Goal: Transaction & Acquisition: Book appointment/travel/reservation

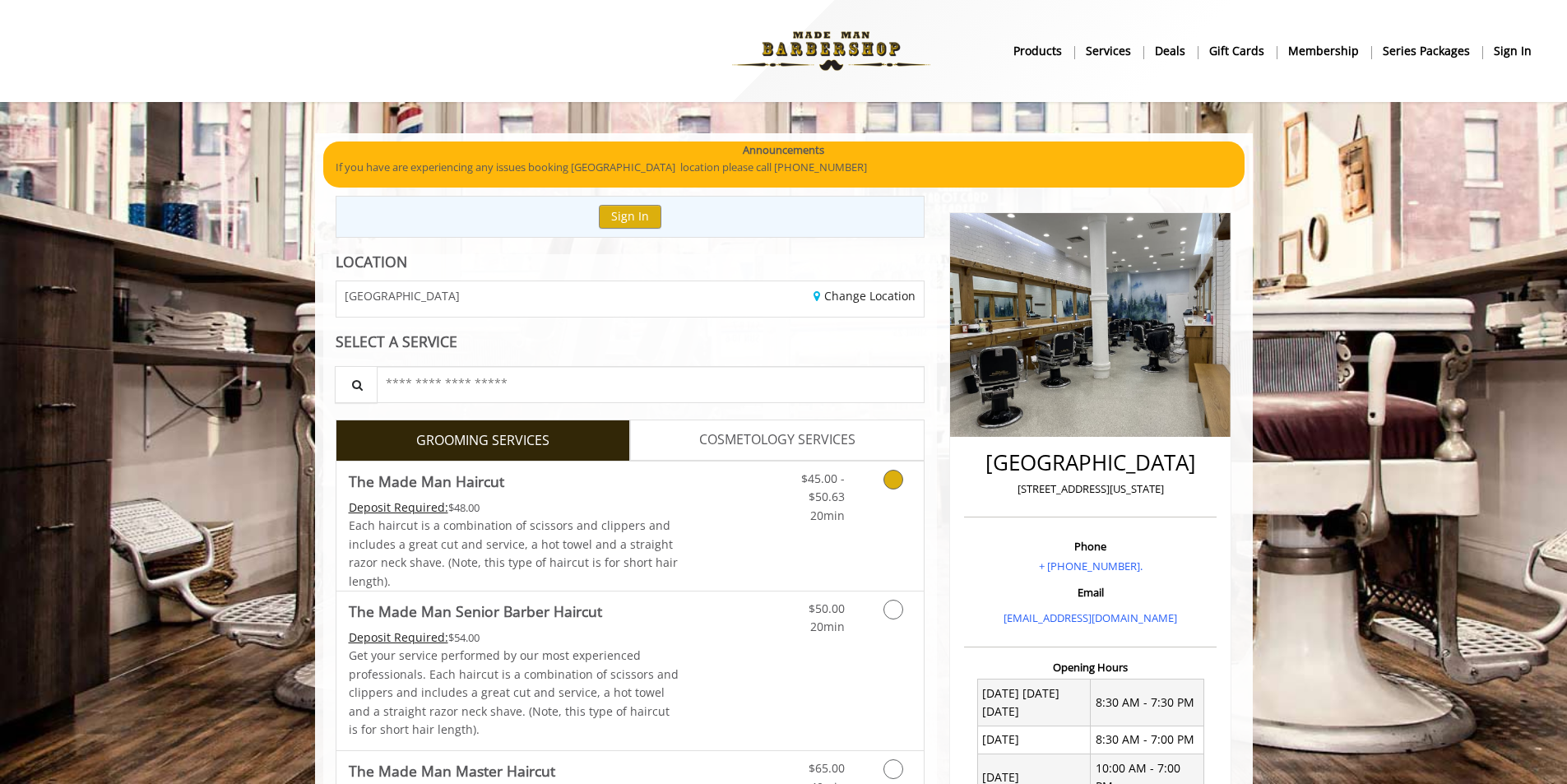
click at [740, 510] on link "Discounted Price" at bounding box center [728, 525] width 98 height 129
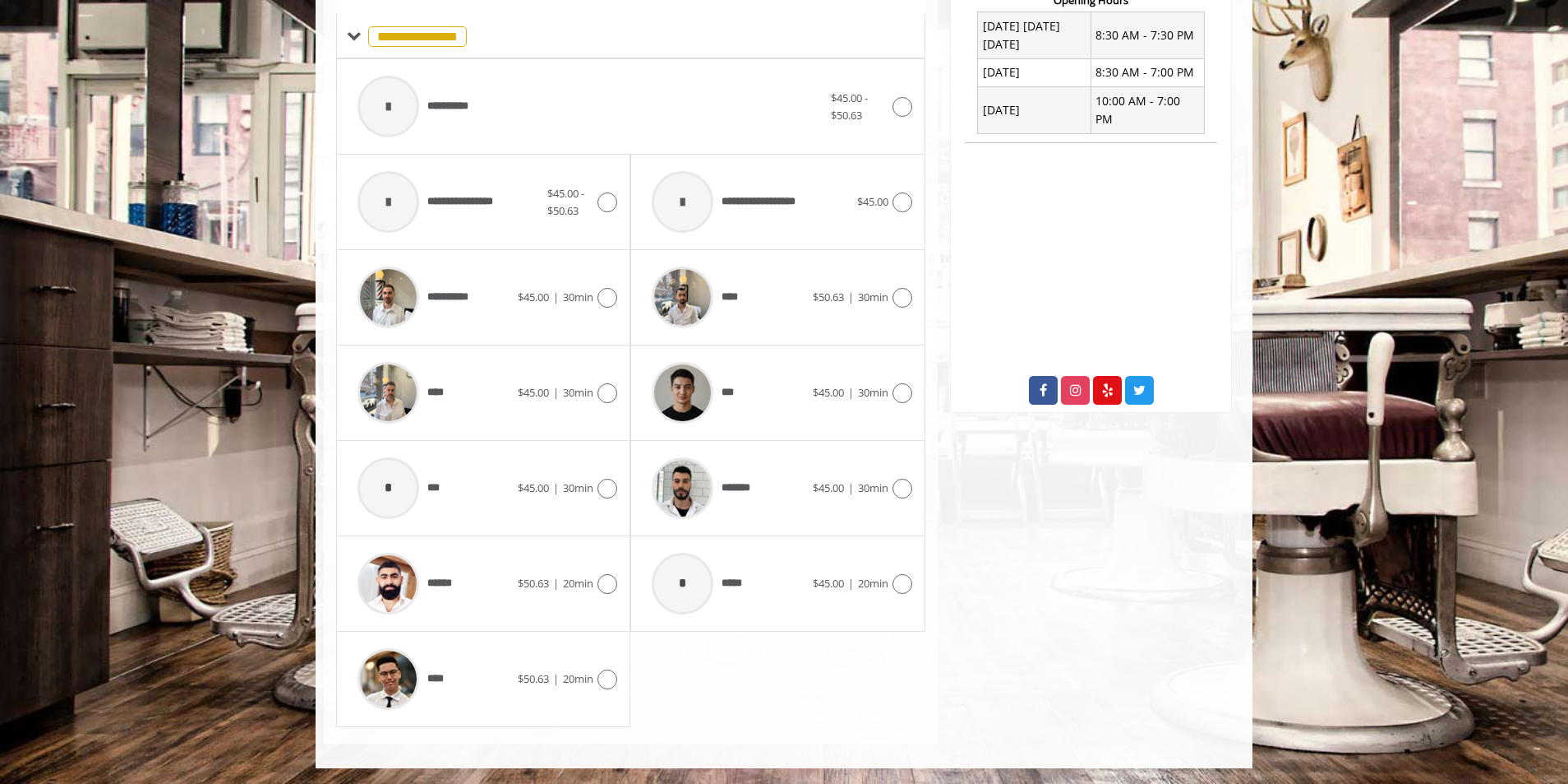
scroll to position [668, 0]
click at [744, 476] on span "*******" at bounding box center [701, 487] width 115 height 78
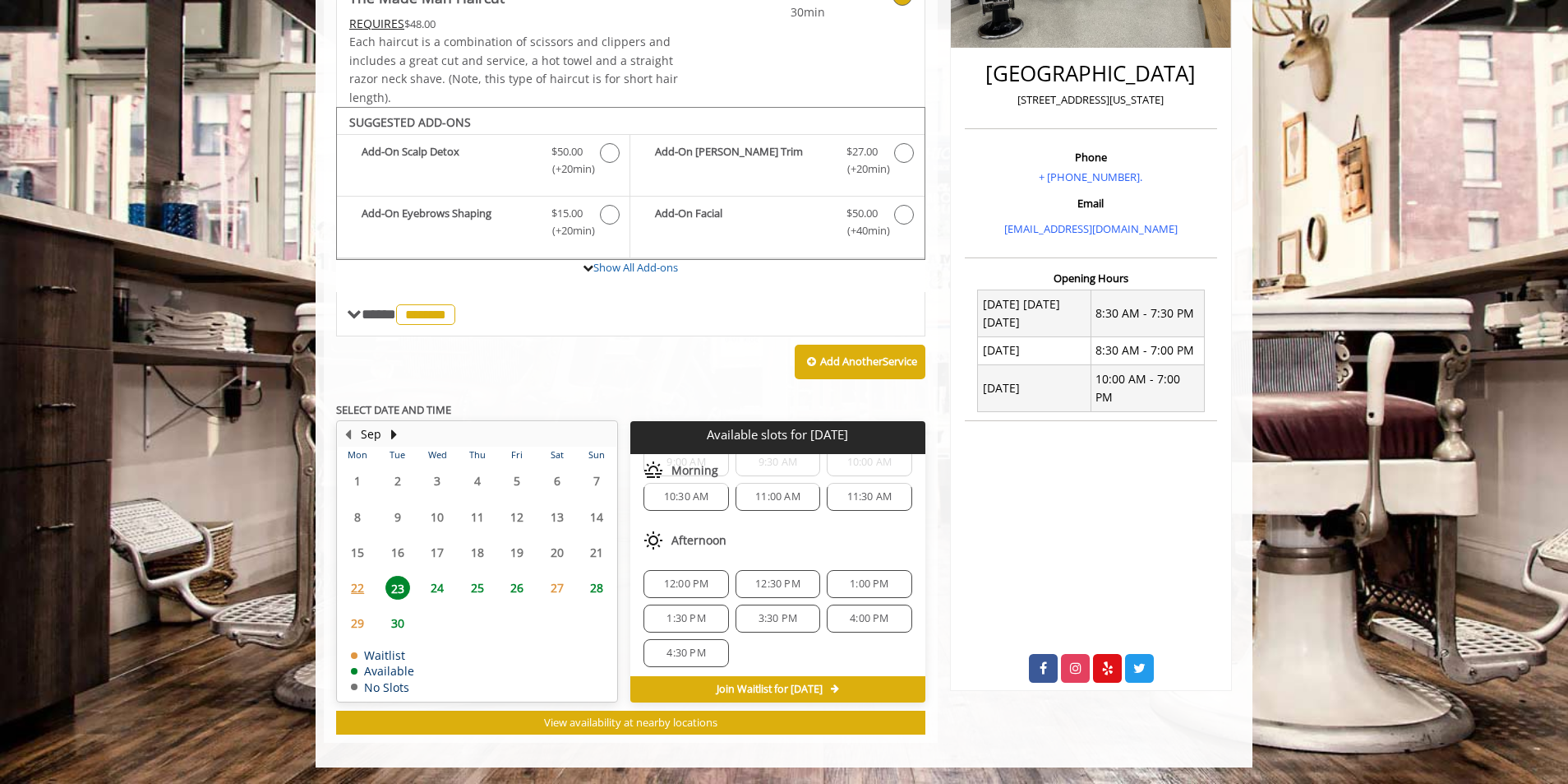
scroll to position [50, 0]
click at [848, 508] on div "11:30 AM" at bounding box center [869, 498] width 85 height 28
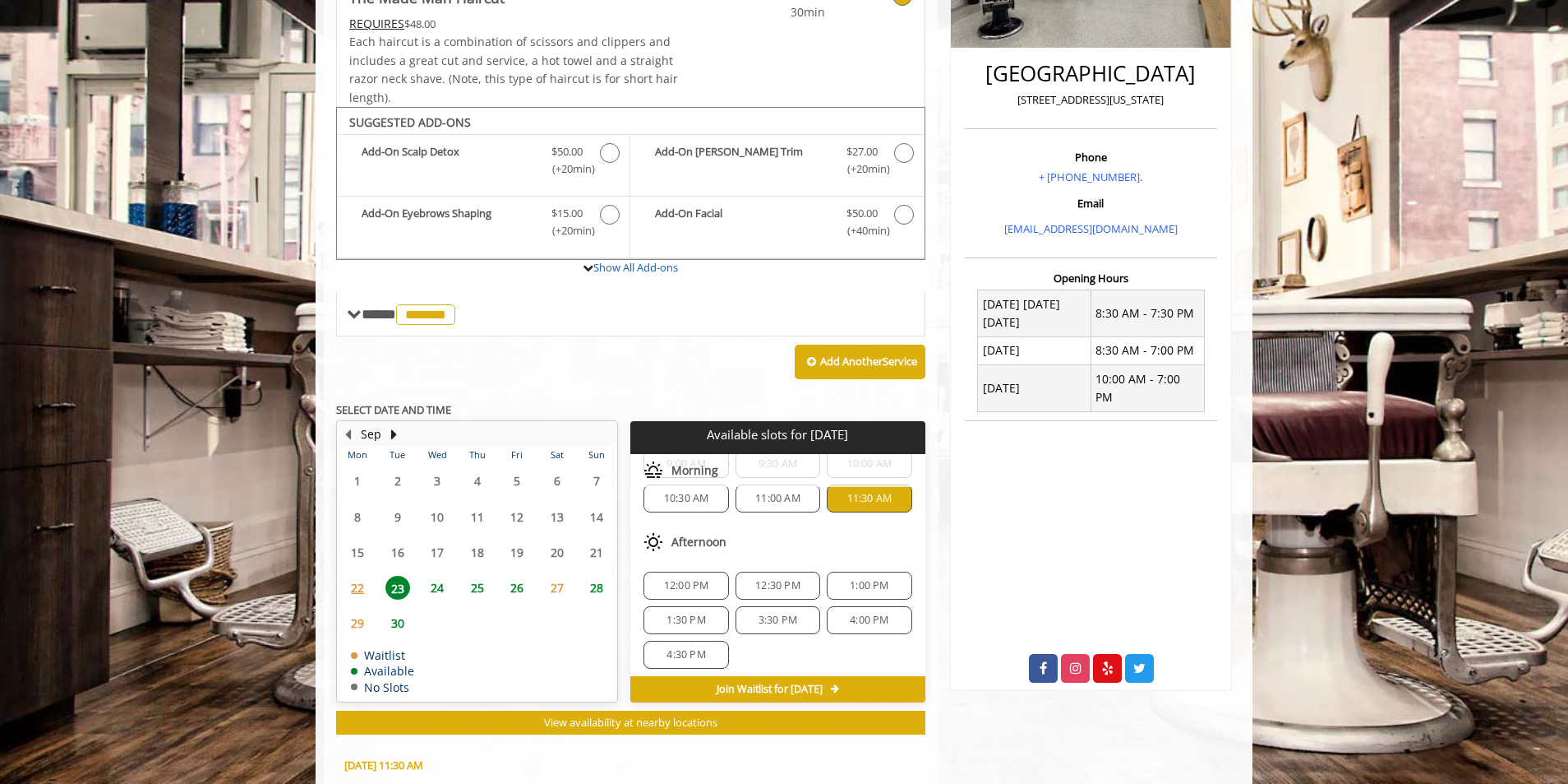
scroll to position [686, 0]
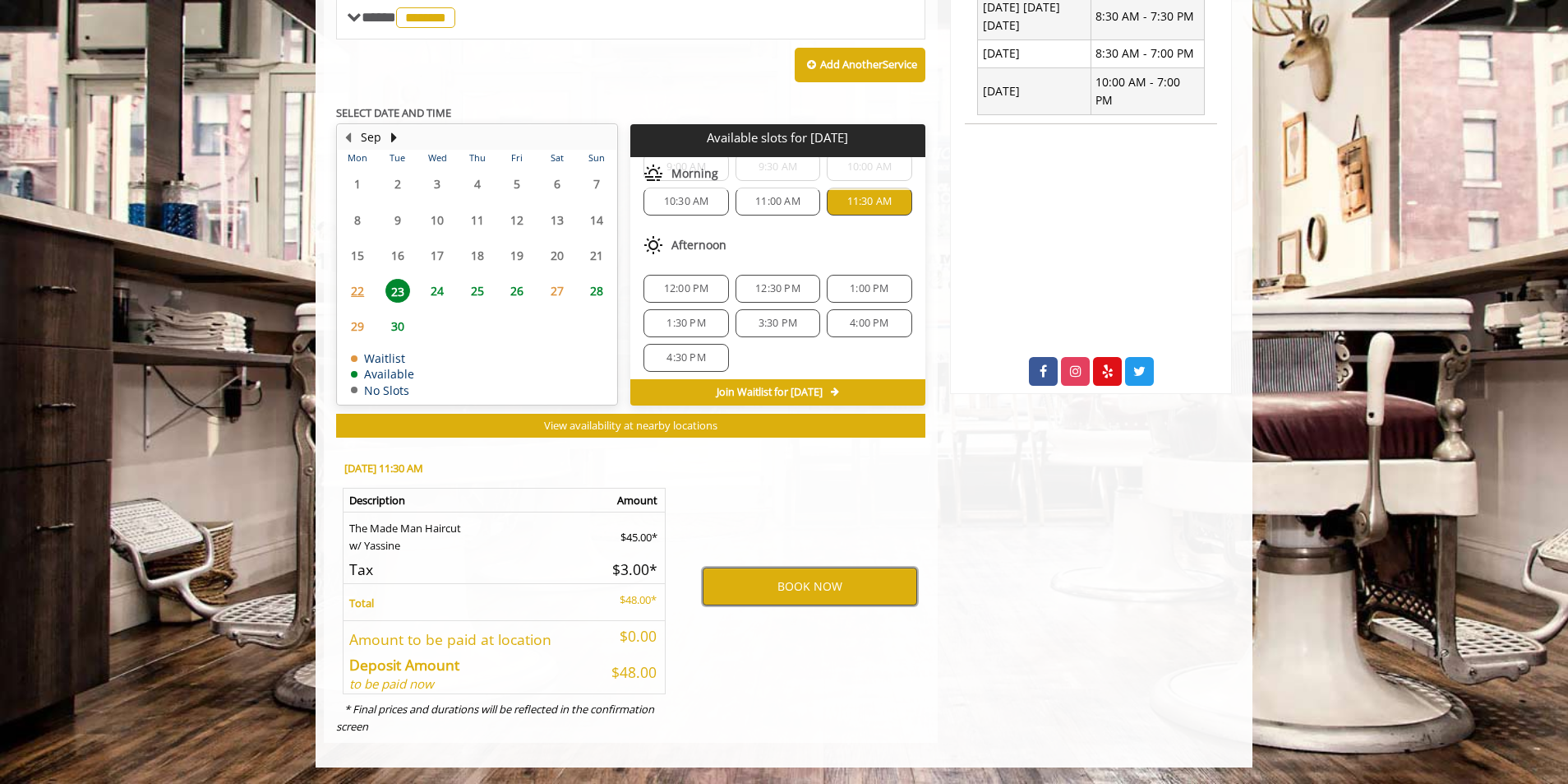
click at [765, 580] on button "BOOK NOW" at bounding box center [810, 585] width 215 height 38
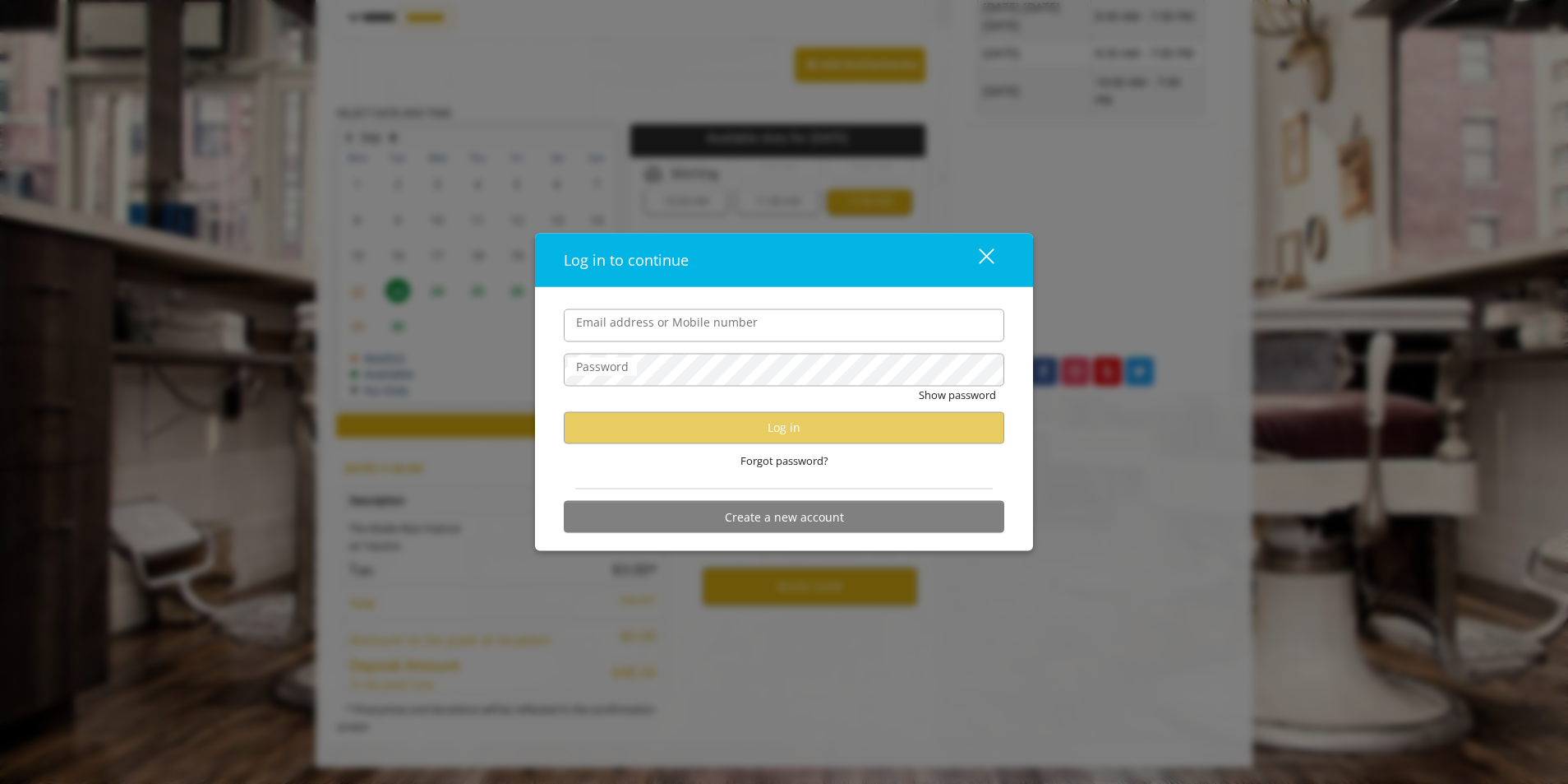
click at [672, 331] on input "Email address or Mobile number" at bounding box center [784, 325] width 441 height 33
type input "**********"
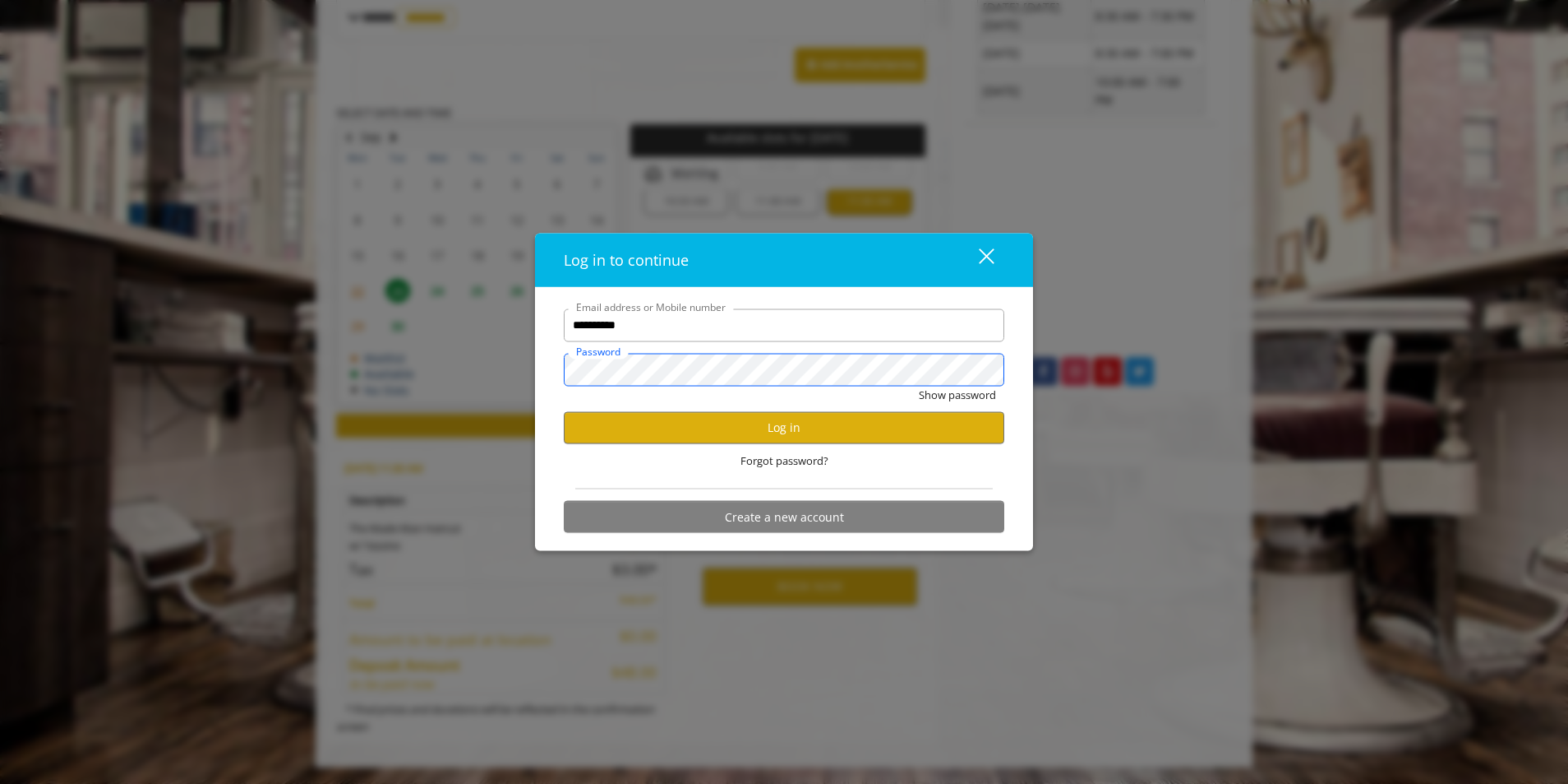
click at [919, 386] on button "Show password" at bounding box center [957, 394] width 77 height 17
click at [733, 435] on button "Log in" at bounding box center [784, 426] width 441 height 32
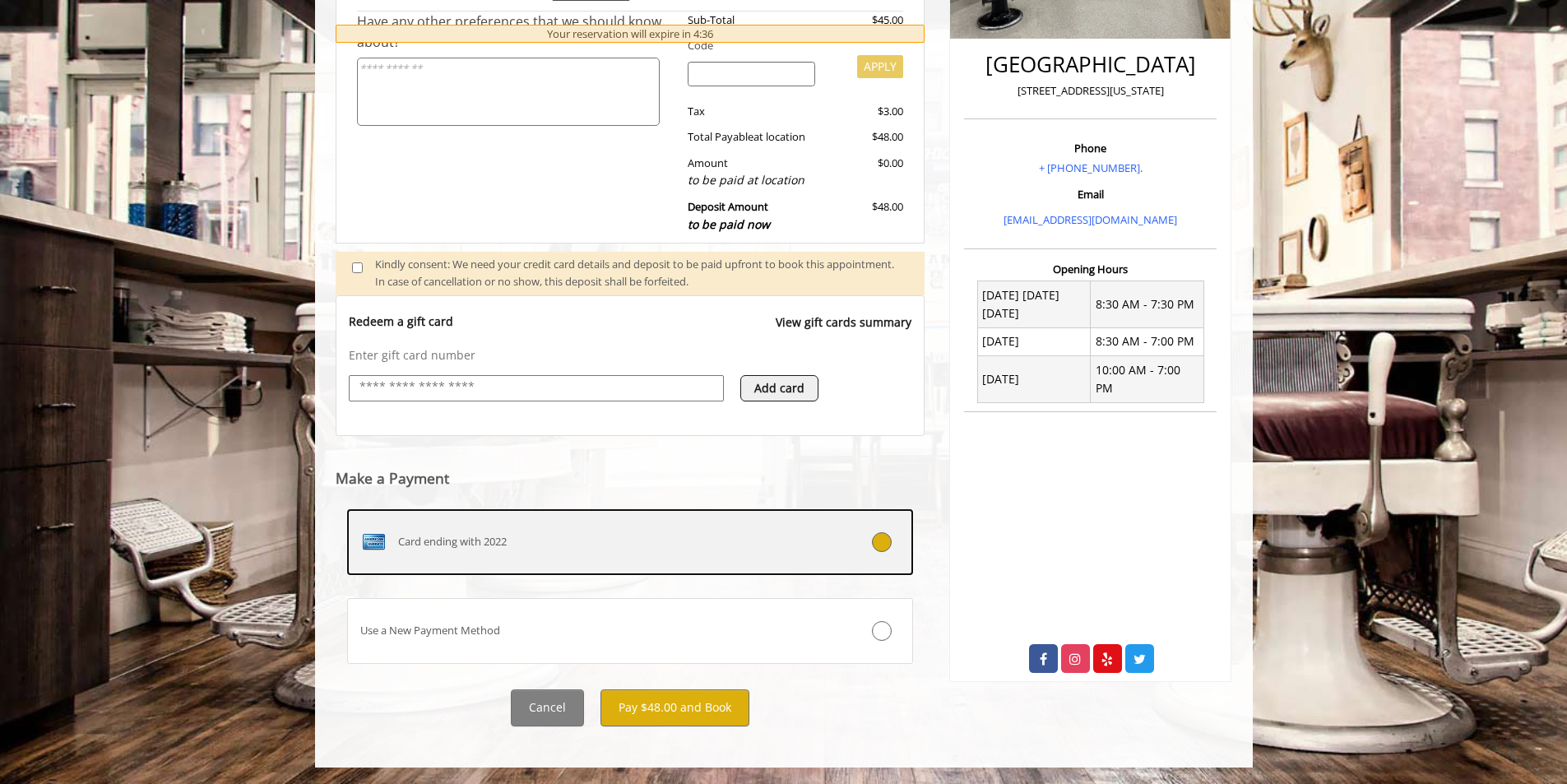
scroll to position [233, 0]
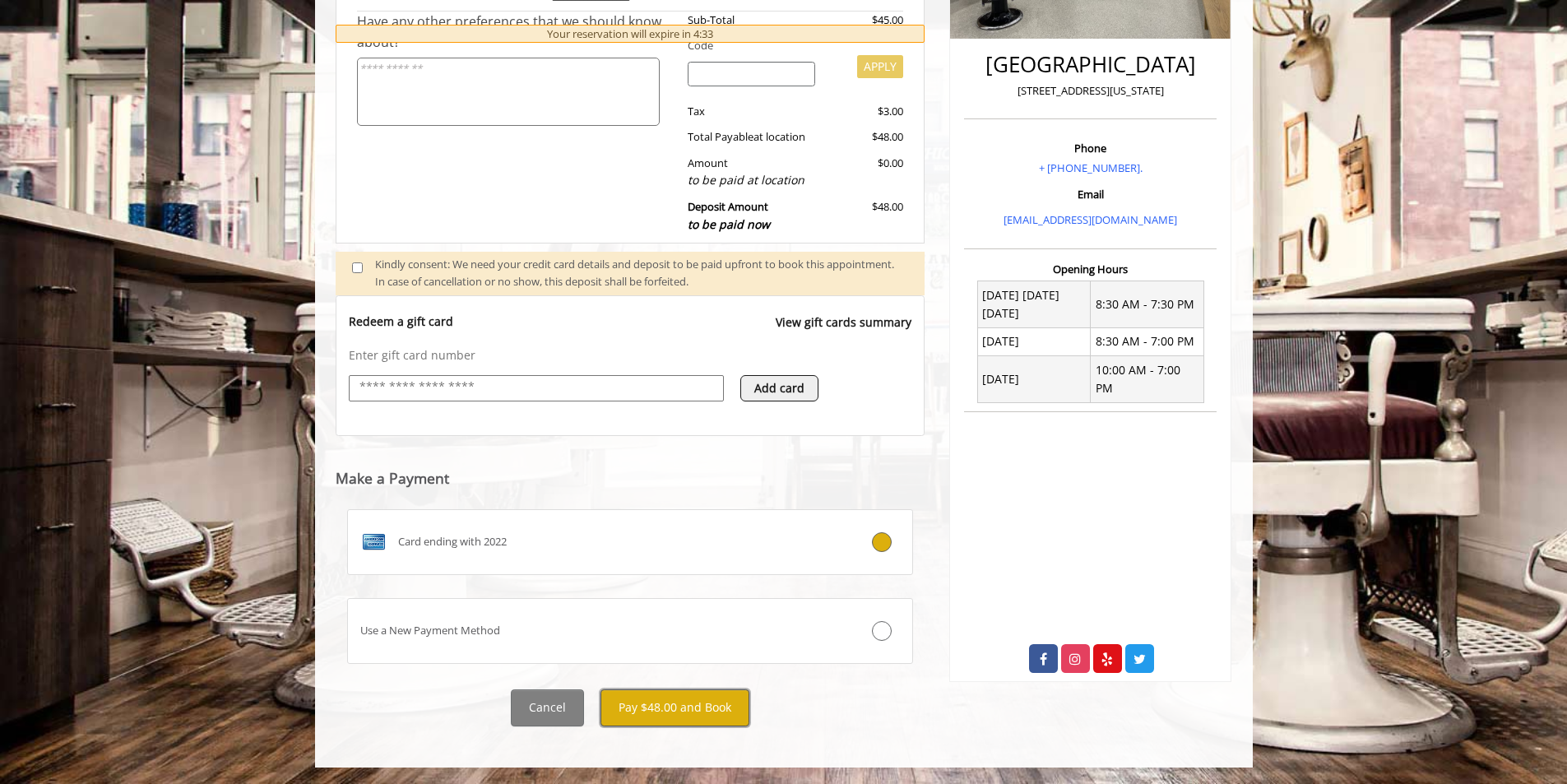
click at [697, 719] on button "Pay $48.00 and Book" at bounding box center [675, 707] width 149 height 37
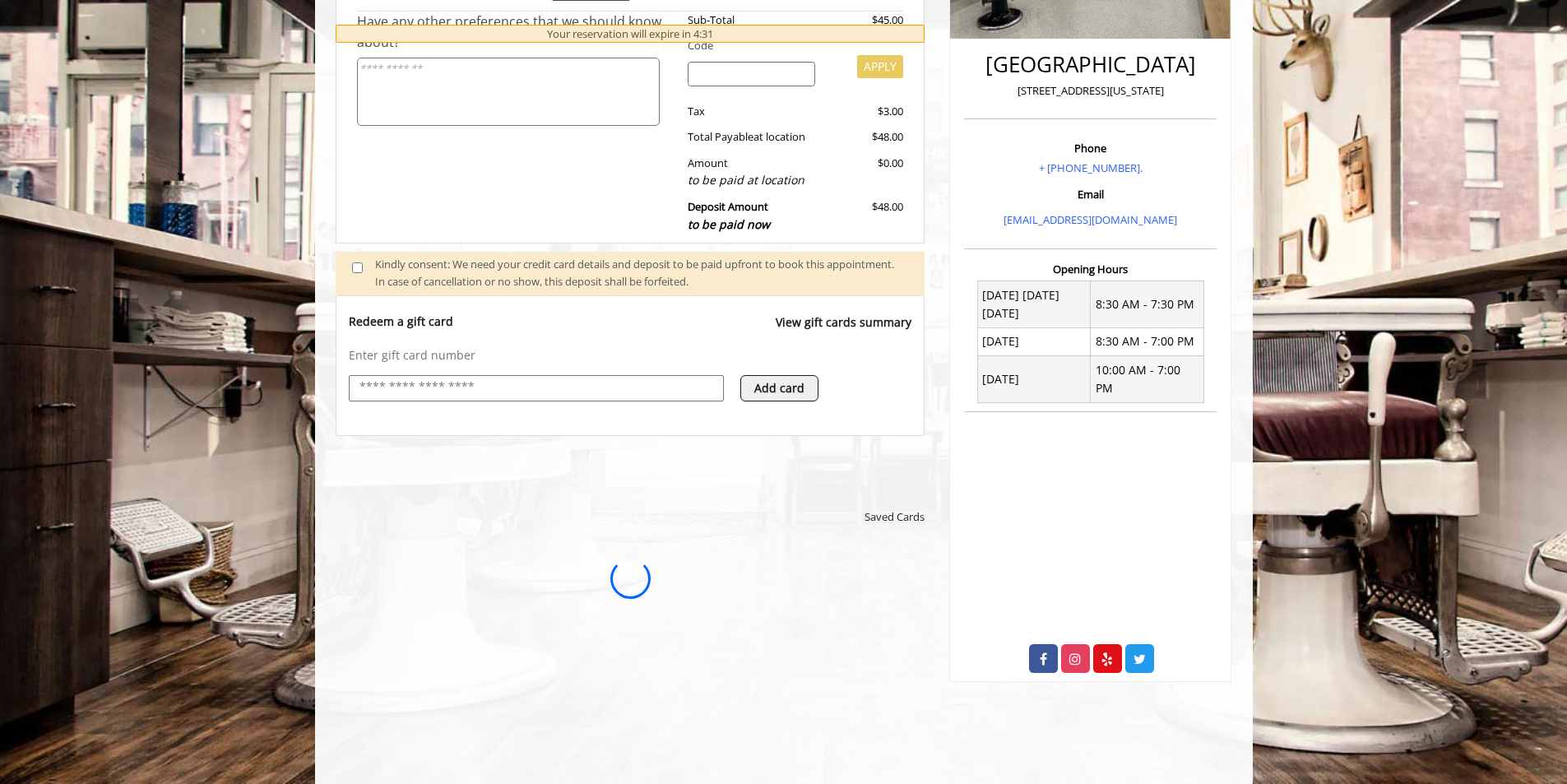
scroll to position [0, 0]
